Goal: Task Accomplishment & Management: Manage account settings

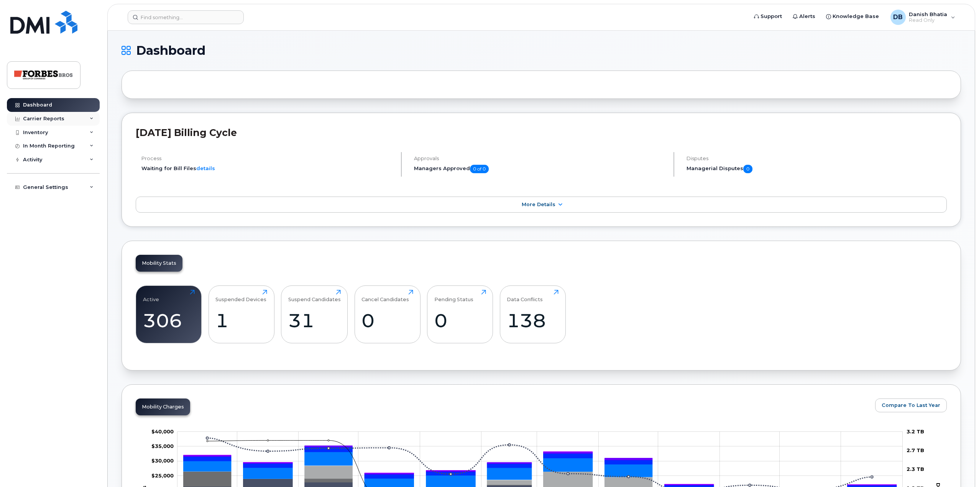
click at [48, 120] on div "Carrier Reports" at bounding box center [43, 119] width 41 height 6
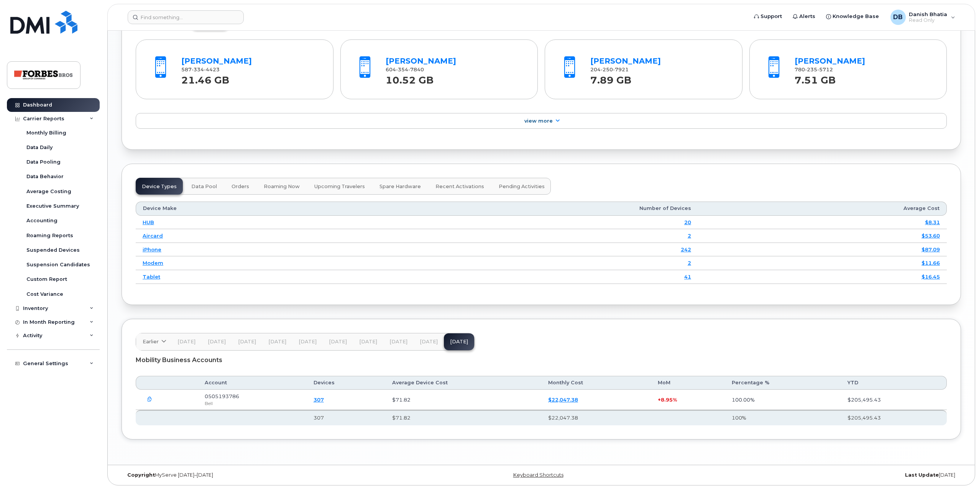
scroll to position [823, 0]
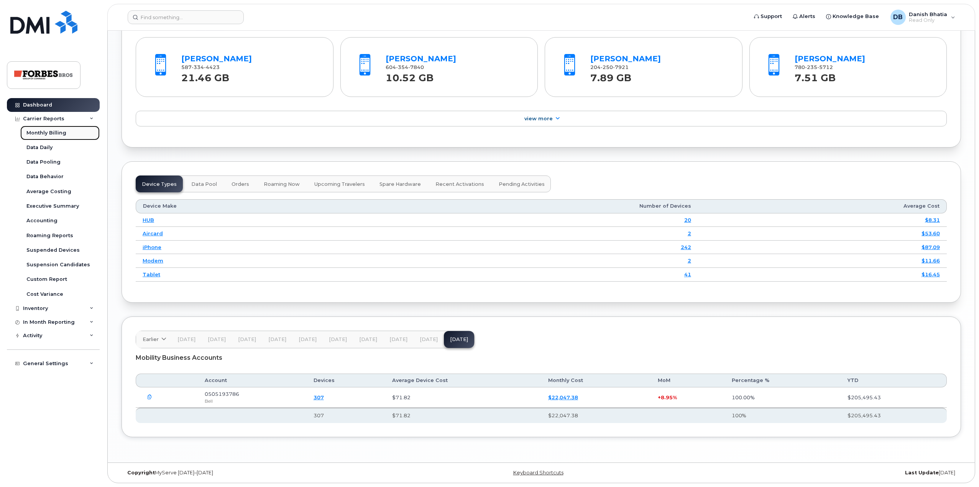
click at [53, 134] on div "Monthly Billing" at bounding box center [46, 133] width 40 height 7
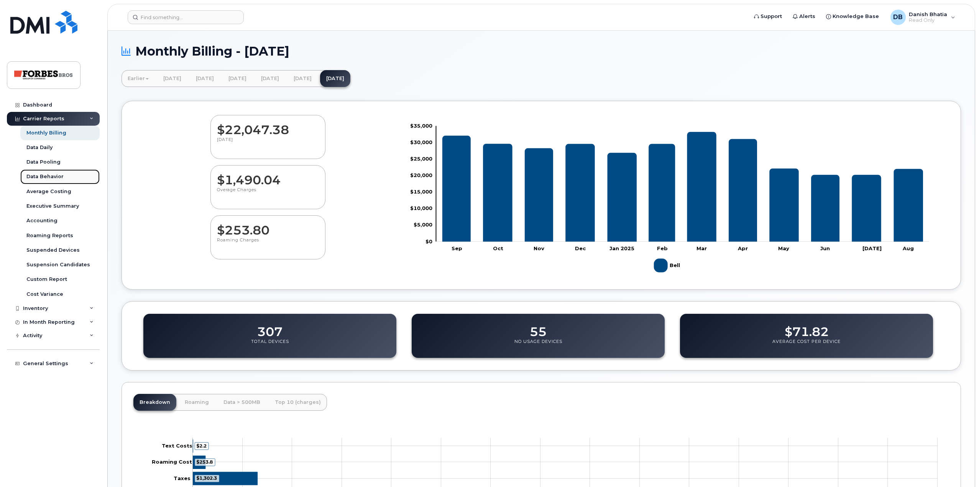
click at [58, 177] on div "Data Behavior" at bounding box center [44, 176] width 37 height 7
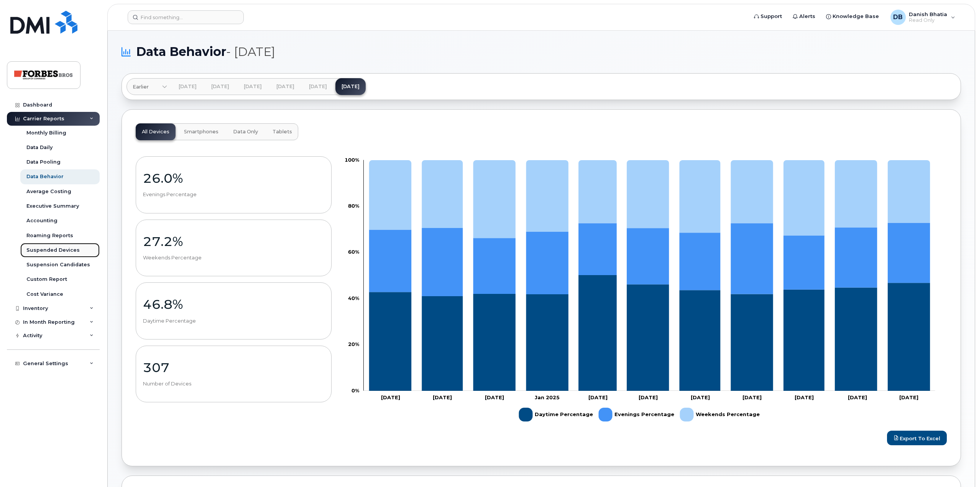
click at [53, 251] on div "Suspended Devices" at bounding box center [52, 250] width 53 height 7
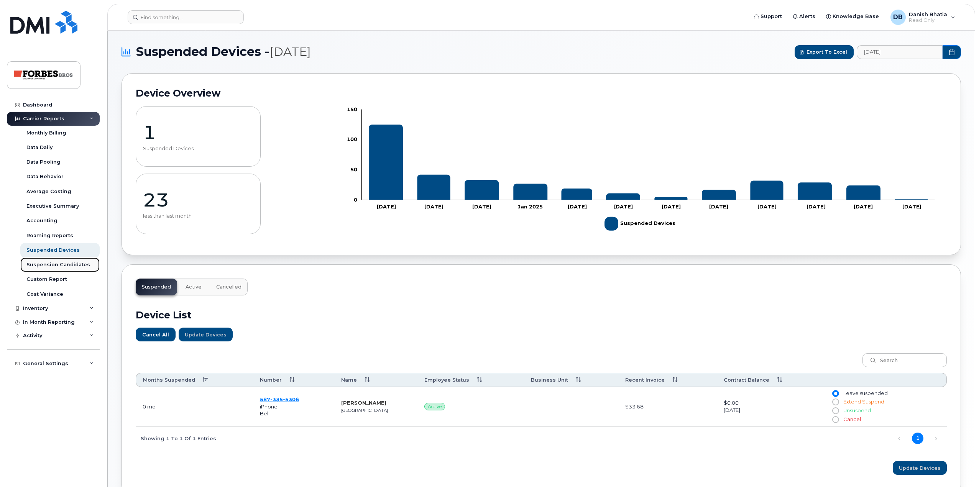
click at [59, 261] on link "Suspension Candidates" at bounding box center [59, 264] width 79 height 15
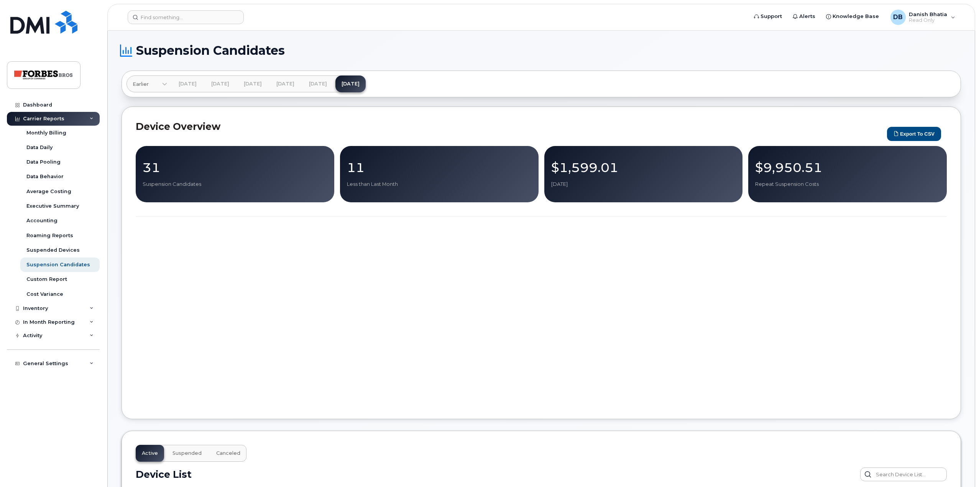
click at [277, 188] on div "31 Suspension Candidates" at bounding box center [235, 174] width 198 height 56
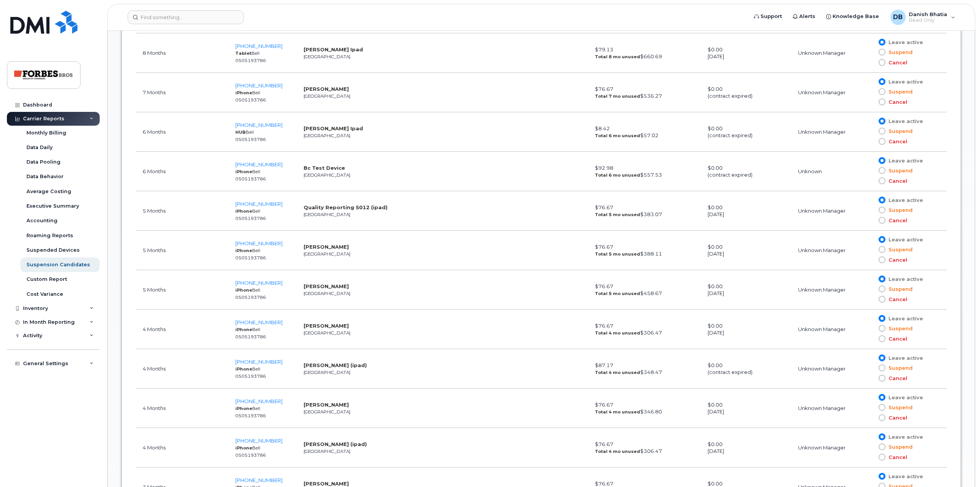
scroll to position [536, 0]
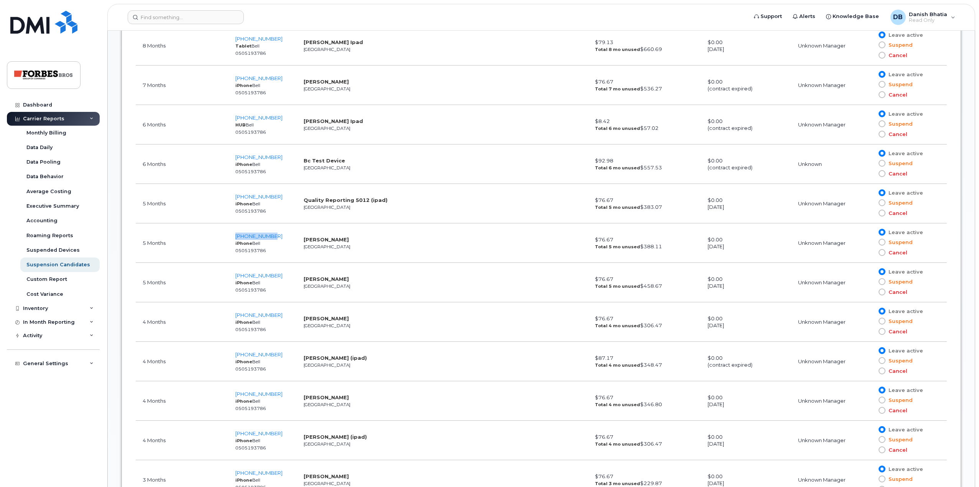
drag, startPoint x: 232, startPoint y: 235, endPoint x: 276, endPoint y: 235, distance: 43.7
click at [276, 235] on td "[PHONE_NUMBER] iPhone Bell 0505193786" at bounding box center [262, 242] width 68 height 39
copy span "[PHONE_NUMBER]"
click at [308, 239] on strong "[PERSON_NAME]" at bounding box center [325, 239] width 45 height 6
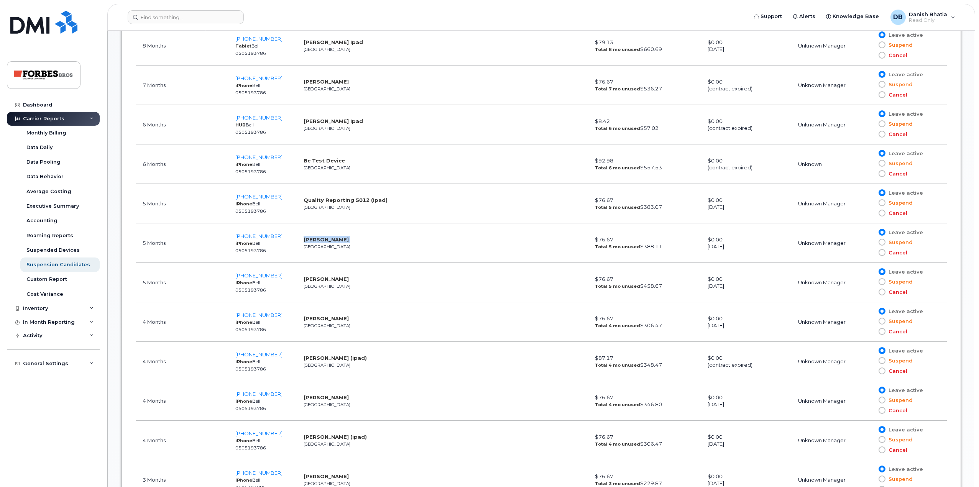
click at [308, 239] on strong "[PERSON_NAME]" at bounding box center [325, 239] width 45 height 6
copy strong "[PERSON_NAME]"
drag, startPoint x: 227, startPoint y: 311, endPoint x: 292, endPoint y: 313, distance: 64.8
click at [292, 313] on tr "4 Months [PHONE_NUMBER] iPhone Bell 0505193786 [PERSON_NAME] Edmonton $76.67 To…" at bounding box center [541, 321] width 811 height 39
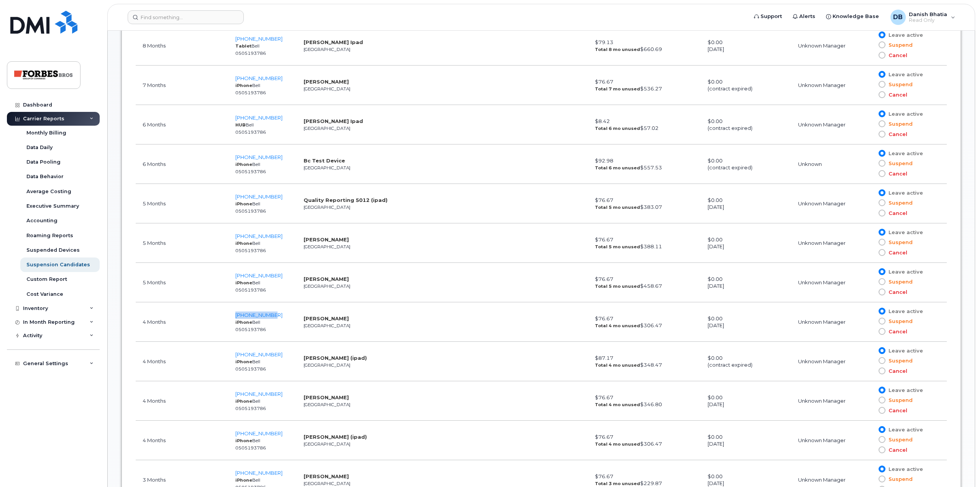
copy tr "[PHONE_NUMBER]"
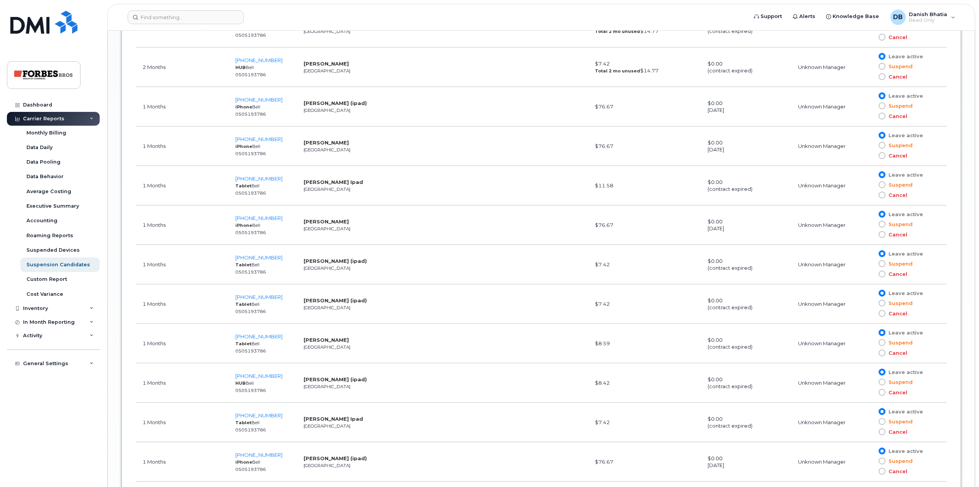
scroll to position [1336, 0]
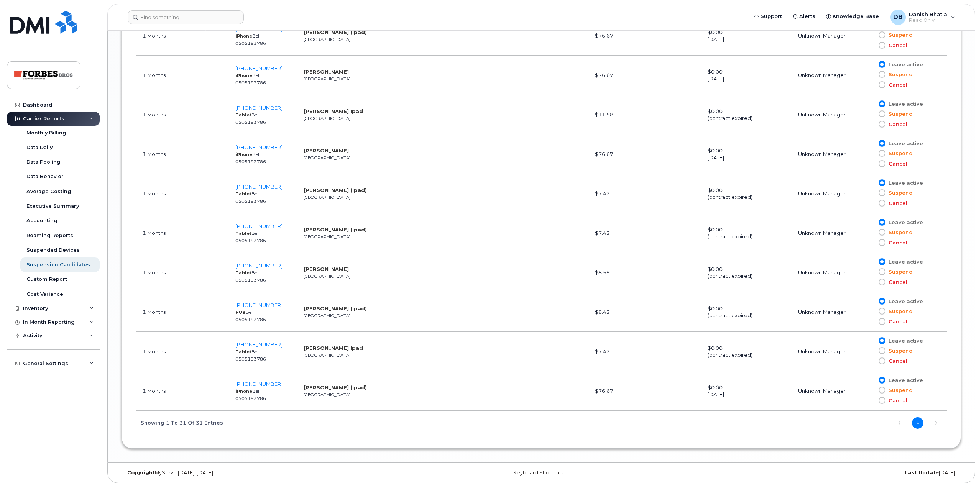
click at [882, 390] on span at bounding box center [881, 390] width 7 height 7
click at [871, 390] on input "Suspend" at bounding box center [871, 390] width 0 height 0
click at [882, 390] on span at bounding box center [881, 390] width 7 height 7
click at [871, 390] on input "Suspend" at bounding box center [871, 390] width 0 height 0
click at [881, 382] on span at bounding box center [881, 380] width 7 height 7
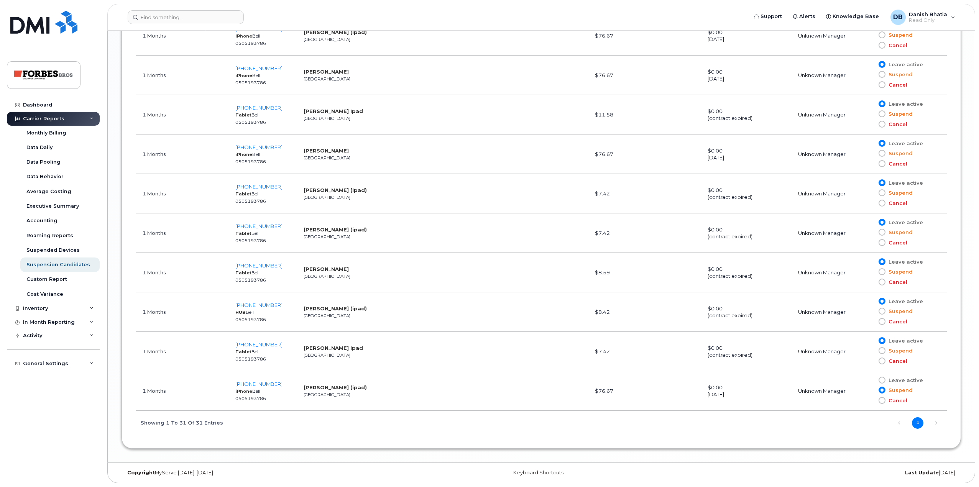
click at [871, 380] on input "Leave active" at bounding box center [871, 380] width 0 height 0
